Goal: Browse casually

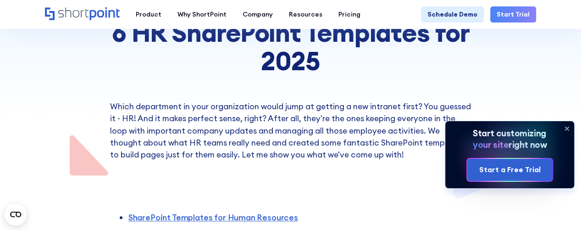
scroll to position [138, 0]
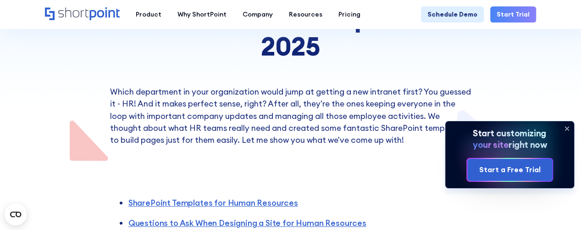
click at [566, 127] on icon at bounding box center [567, 128] width 15 height 15
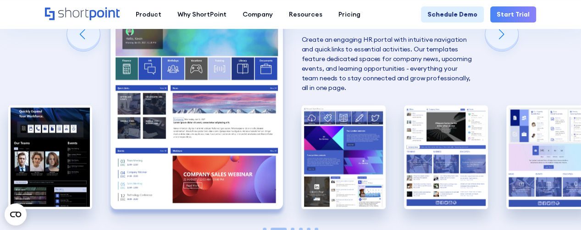
scroll to position [688, 0]
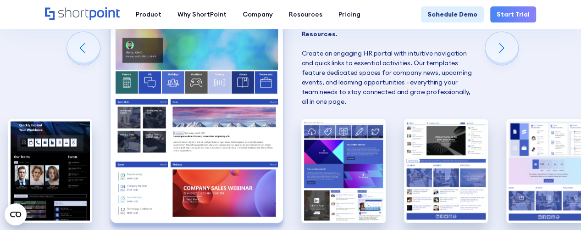
click at [86, 54] on div "Previous slide" at bounding box center [83, 48] width 33 height 33
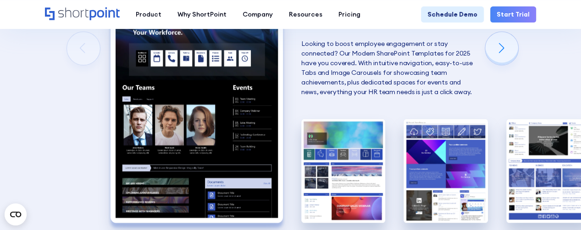
click at [220, 84] on img "1 / 6" at bounding box center [197, 116] width 172 height 212
click at [179, 89] on img "1 / 6" at bounding box center [197, 116] width 172 height 212
click at [195, 135] on img "1 / 6" at bounding box center [197, 116] width 172 height 212
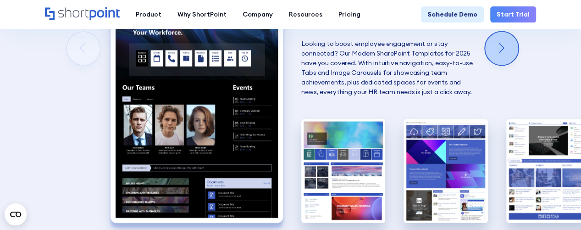
click at [516, 53] on div "Next slide" at bounding box center [501, 48] width 33 height 33
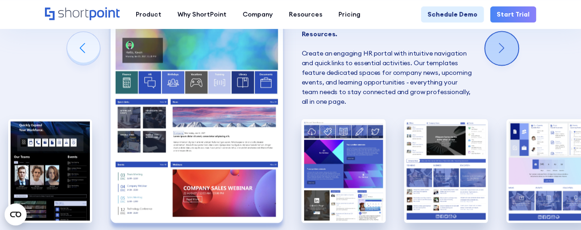
click at [514, 54] on div "Next slide" at bounding box center [501, 48] width 33 height 33
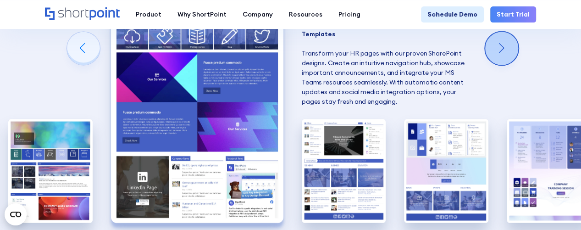
click at [514, 54] on div "Next slide" at bounding box center [501, 48] width 33 height 33
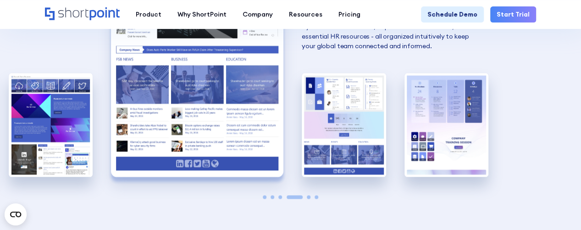
scroll to position [642, 0]
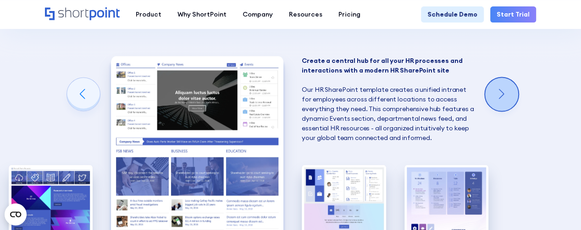
click at [501, 90] on div "Next slide" at bounding box center [501, 94] width 33 height 33
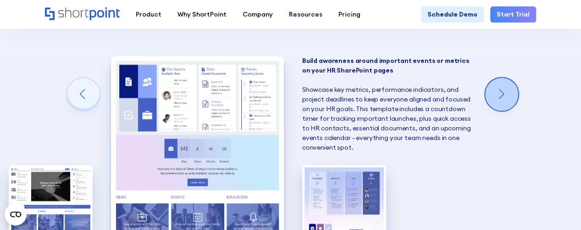
click at [514, 98] on div "Next slide" at bounding box center [501, 94] width 33 height 33
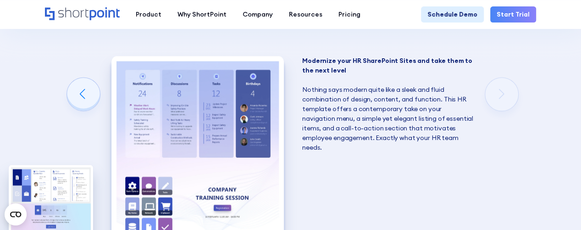
scroll to position [688, 0]
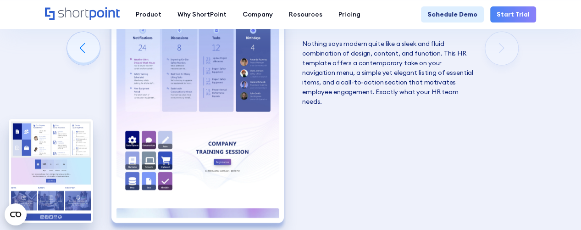
click at [228, 135] on img "6 / 6" at bounding box center [197, 116] width 172 height 212
